Goal: Navigation & Orientation: Go to known website

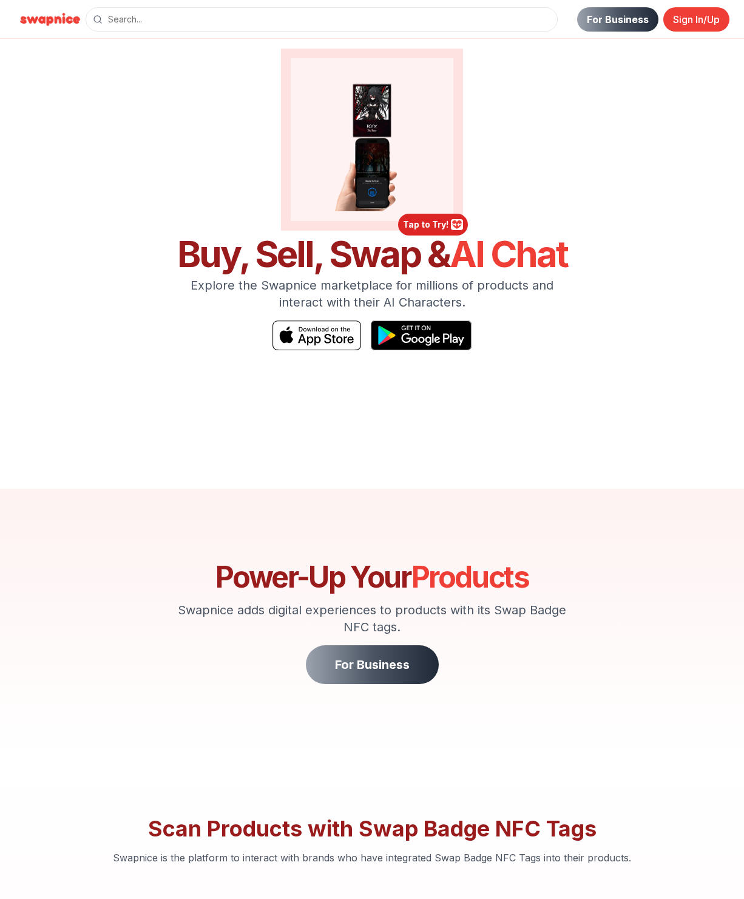
click at [433, 224] on div at bounding box center [433, 225] width 70 height 22
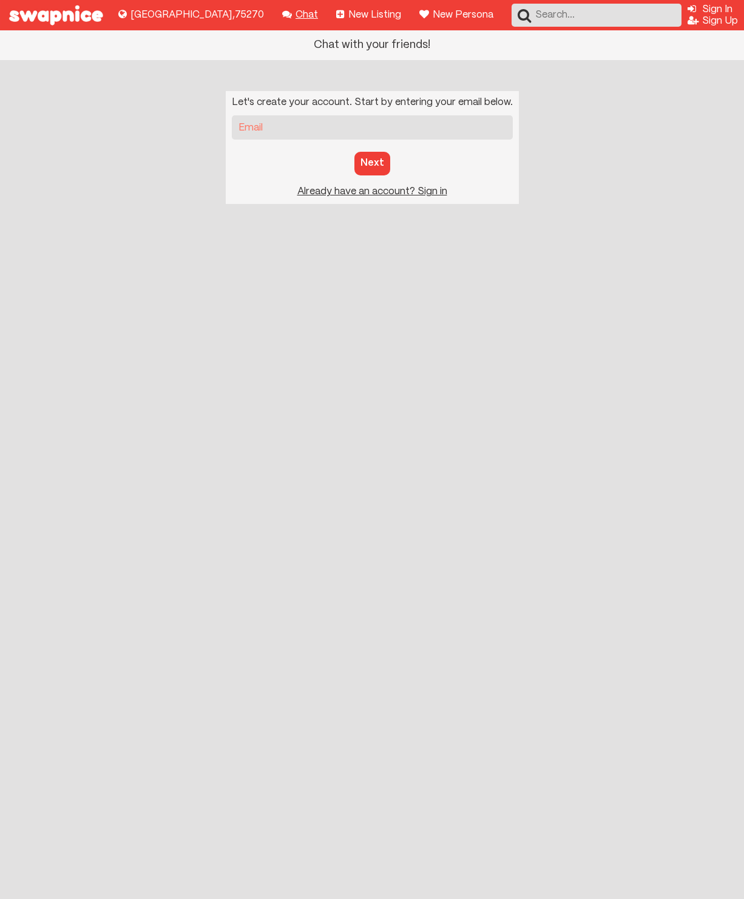
click at [282, 14] on div at bounding box center [287, 14] width 10 height 10
